Goal: Information Seeking & Learning: Learn about a topic

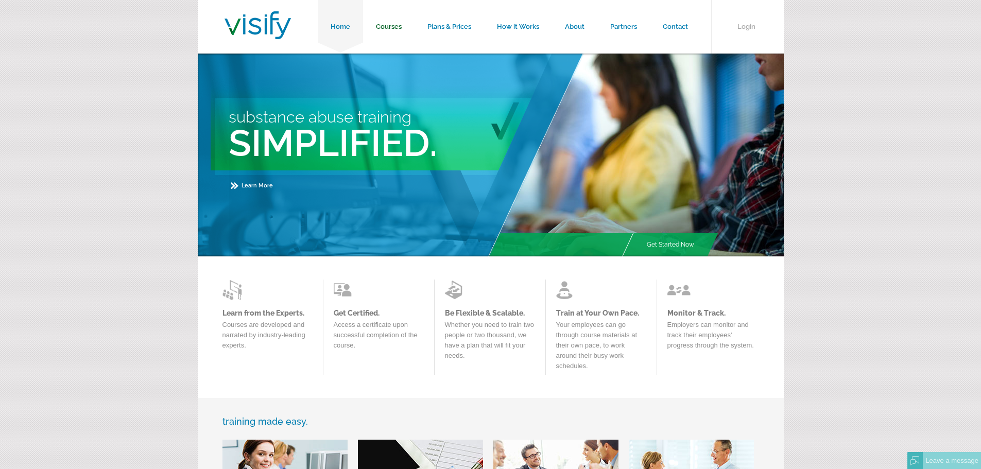
click at [398, 28] on link "Courses" at bounding box center [389, 27] width 52 height 54
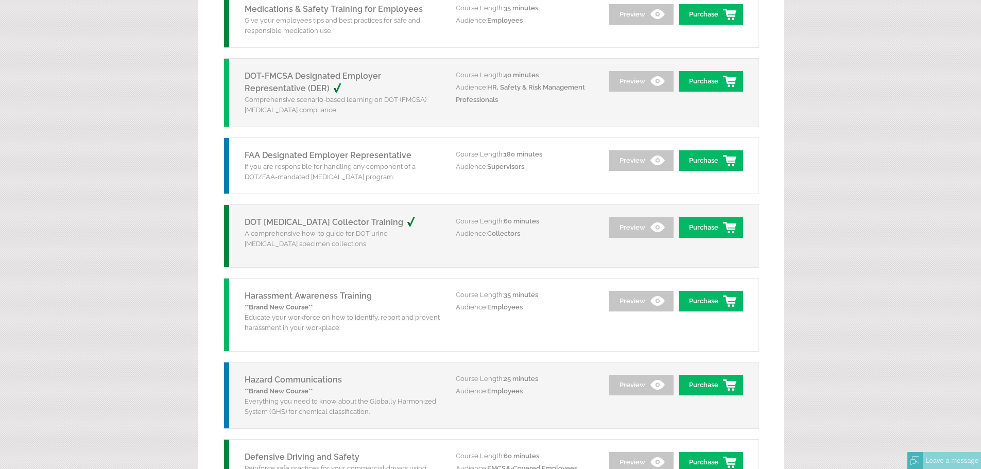
scroll to position [1201, 0]
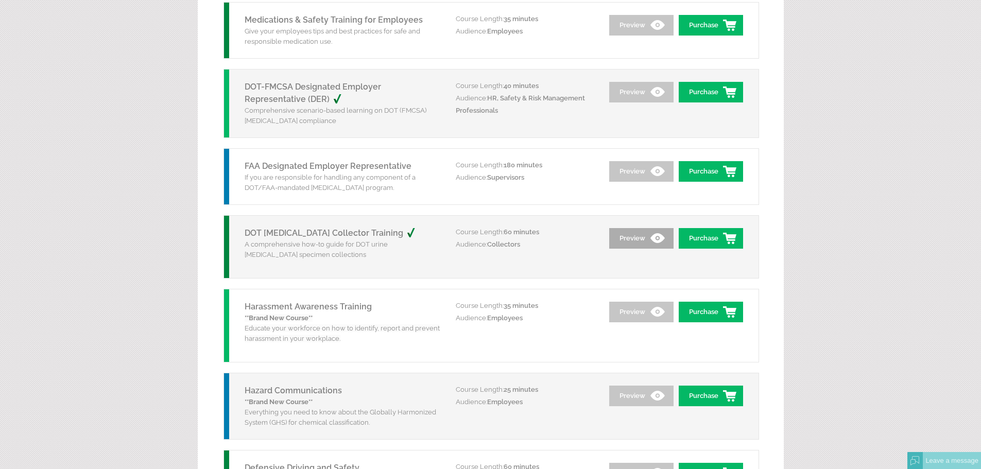
click at [626, 237] on link "Preview" at bounding box center [641, 238] width 64 height 21
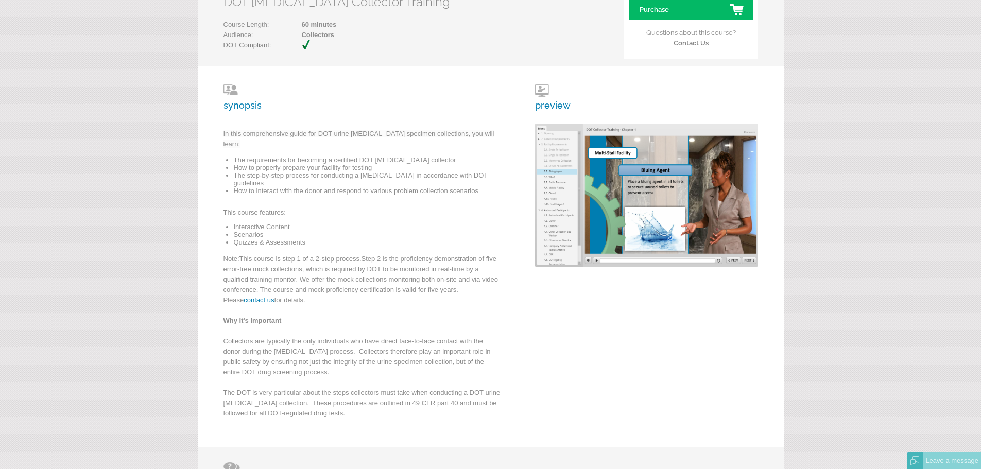
scroll to position [8, 0]
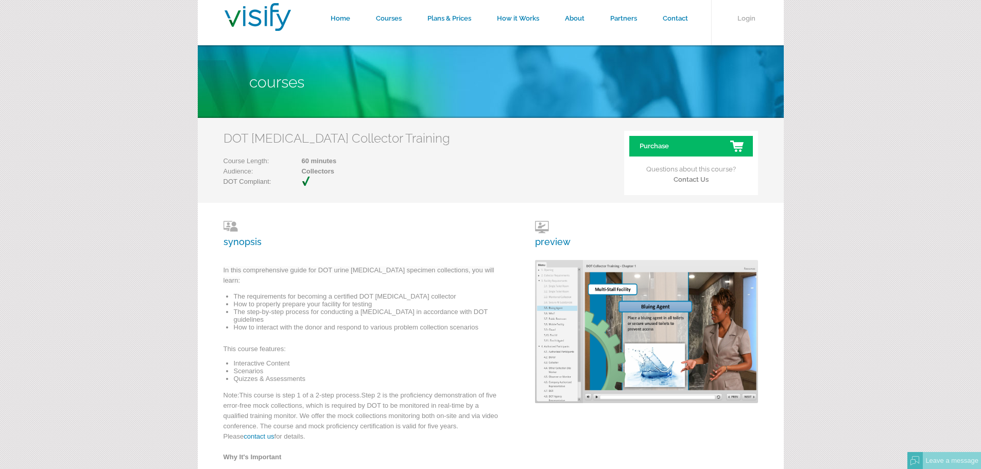
click at [555, 244] on h3 "preview" at bounding box center [553, 234] width 36 height 26
click at [540, 229] on h3 "preview" at bounding box center [553, 234] width 36 height 26
click at [555, 220] on div "synopsis In this comprehensive guide for DOT urine drug screen specimen collect…" at bounding box center [491, 393] width 586 height 381
click at [554, 243] on h3 "preview" at bounding box center [553, 234] width 36 height 26
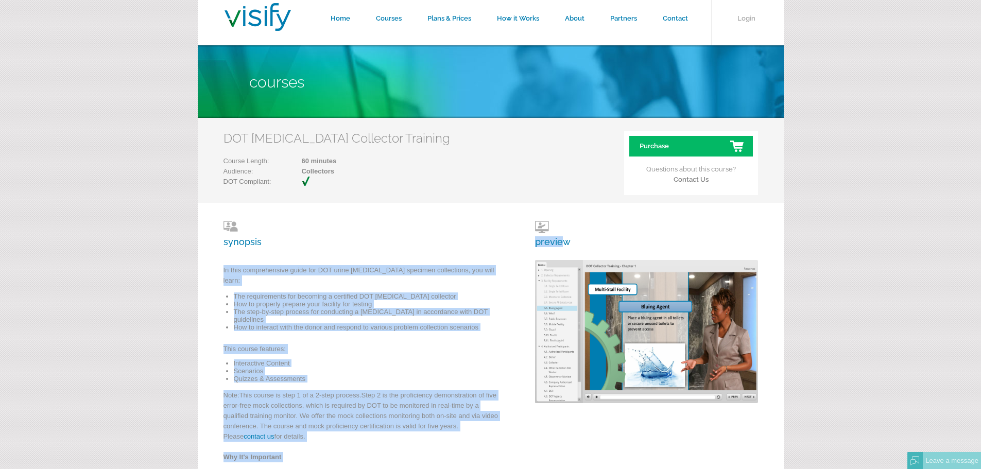
drag, startPoint x: 561, startPoint y: 244, endPoint x: 515, endPoint y: 243, distance: 46.9
click at [515, 243] on div "synopsis In this comprehensive guide for DOT urine drug screen specimen collect…" at bounding box center [491, 393] width 586 height 381
click at [570, 236] on div "synopsis In this comprehensive guide for DOT urine drug screen specimen collect…" at bounding box center [491, 393] width 586 height 381
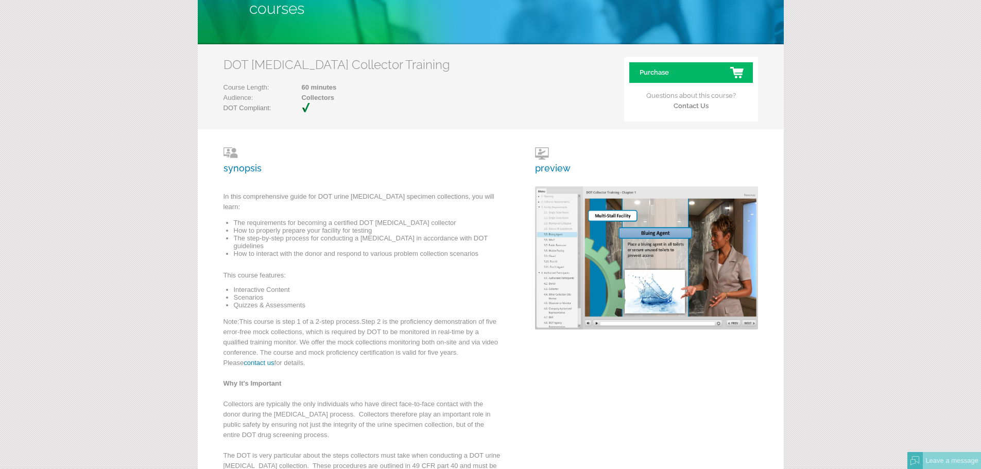
scroll to position [214, 0]
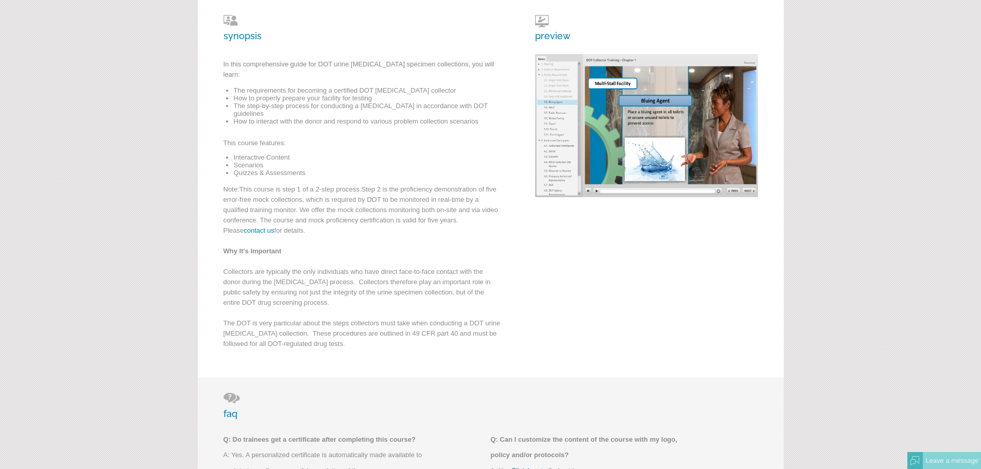
click at [659, 177] on img at bounding box center [646, 125] width 223 height 143
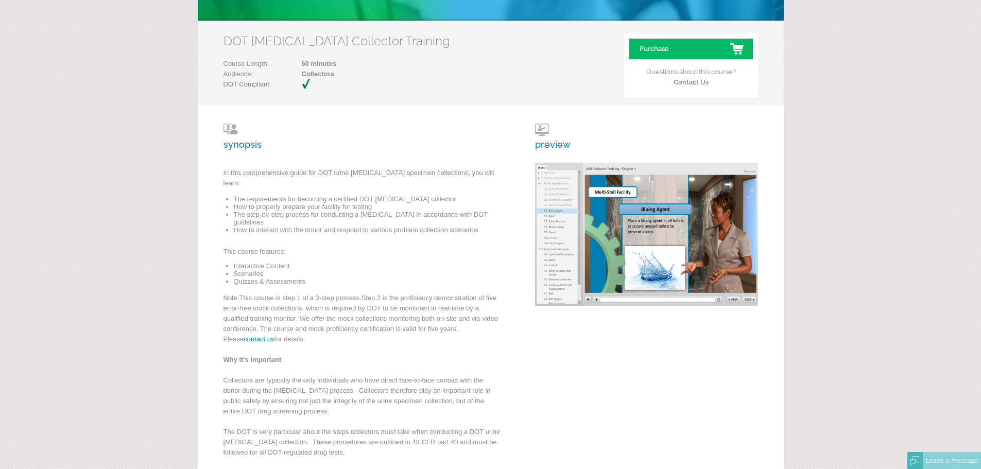
scroll to position [0, 0]
